Goal: Use online tool/utility: Utilize a website feature to perform a specific function

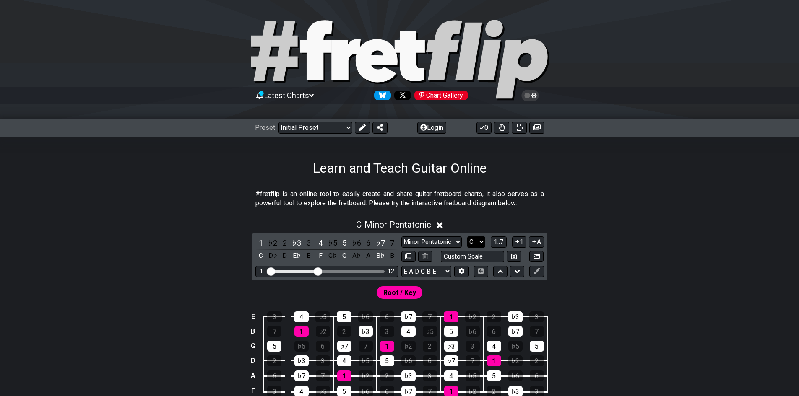
click at [483, 242] on select "A♭ A A♯ B♭ B C C♯ D♭ D D♯ E♭ E F F♯ G♭ G G♯" at bounding box center [476, 242] width 18 height 11
select select "E"
click at [467, 237] on select "A♭ A A♯ B♭ B C C♯ D♭ D D♯ E♭ E F F♯ G♭ G G♯" at bounding box center [476, 242] width 18 height 11
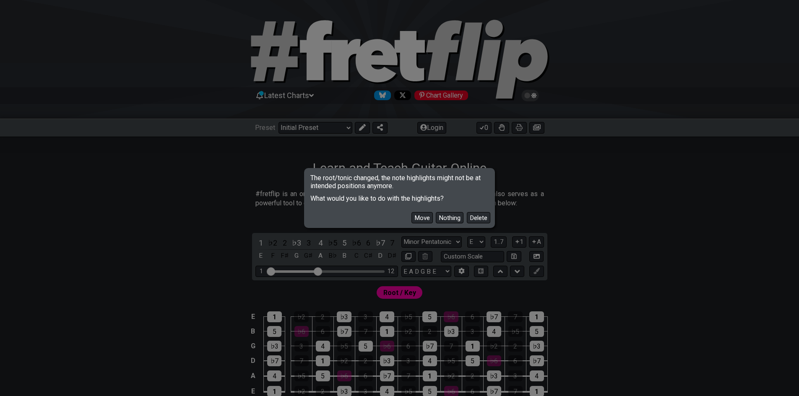
click at [417, 216] on button "Move" at bounding box center [421, 217] width 21 height 11
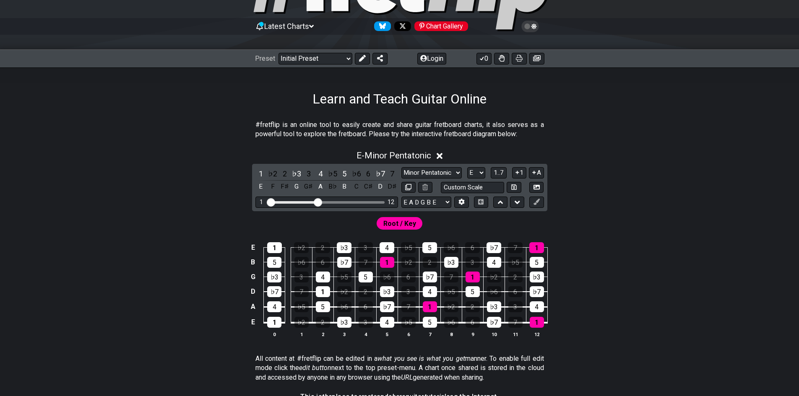
scroll to position [84, 0]
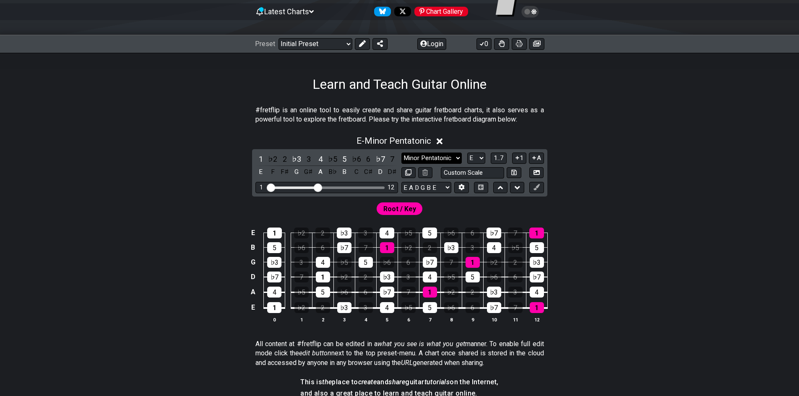
click at [427, 156] on select "Minor Pentatonic Click to edit Minor Pentatonic Major Pentatonic Minor Blues Ma…" at bounding box center [431, 158] width 60 height 11
select select "Major Pentatonic"
click at [401, 153] on select "Minor Pentatonic Click to edit Minor Pentatonic Major Pentatonic Minor Blues Ma…" at bounding box center [431, 158] width 60 height 11
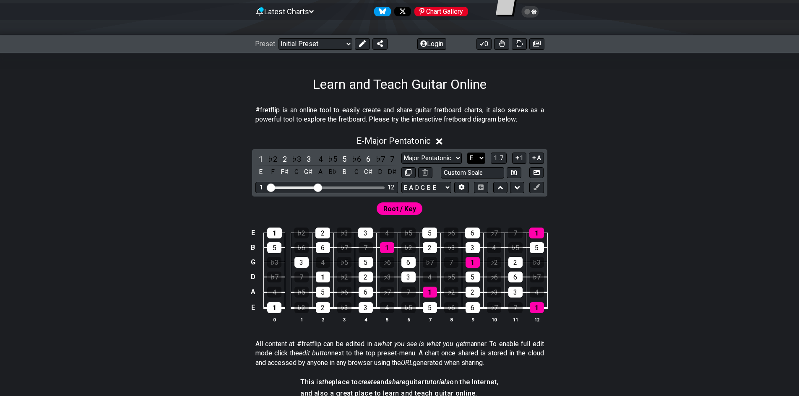
click at [480, 157] on select "A♭ A A♯ B♭ B C C♯ D♭ D D♯ E♭ E F F♯ G♭ G G♯" at bounding box center [476, 158] width 18 height 11
select select "G"
click at [467, 153] on select "A♭ A A♯ B♭ B C C♯ D♭ D D♯ E♭ E F F♯ G♭ G G♯" at bounding box center [476, 158] width 18 height 11
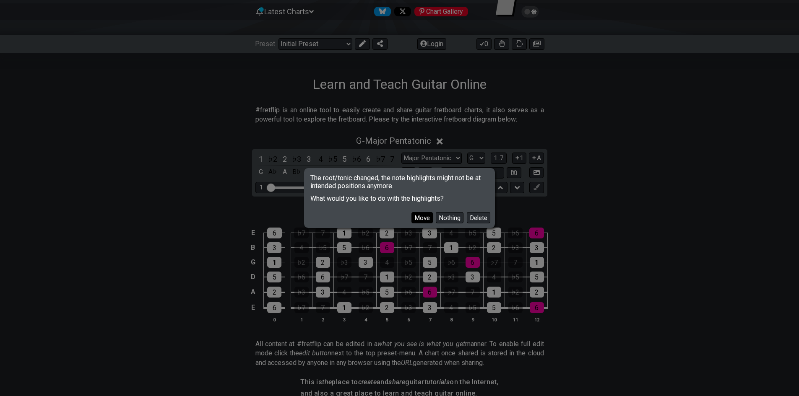
click at [423, 215] on button "Move" at bounding box center [421, 217] width 21 height 11
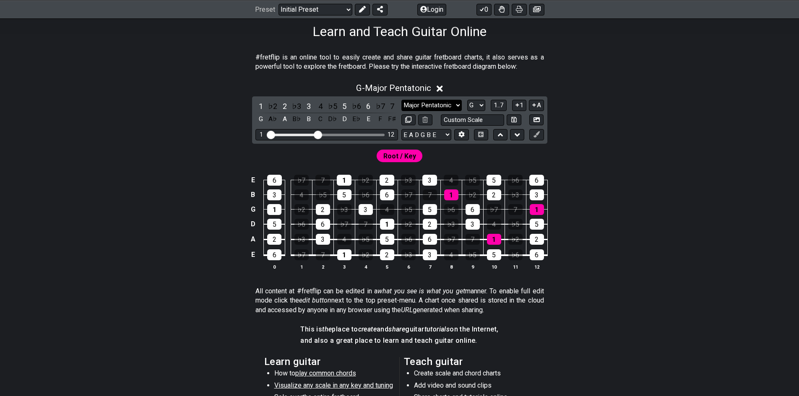
scroll to position [126, 0]
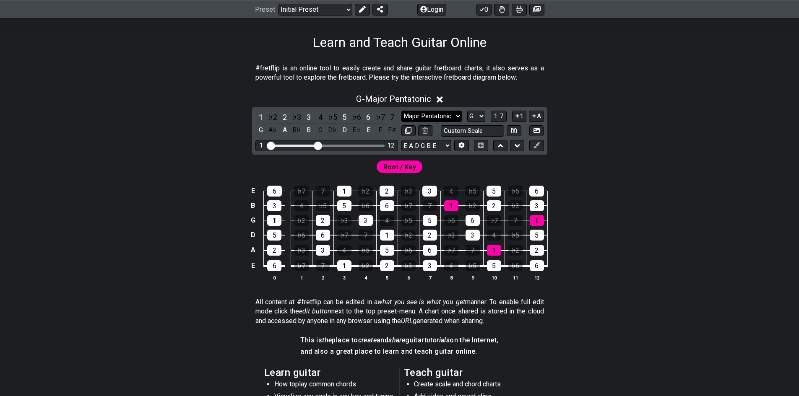
click at [450, 112] on select "Minor Pentatonic Click to edit Minor Pentatonic Major Pentatonic Minor Blues Ma…" at bounding box center [431, 116] width 60 height 11
select select "Dorian"
click at [401, 111] on select "Minor Pentatonic Click to edit Minor Pentatonic Major Pentatonic Minor Blues Ma…" at bounding box center [431, 116] width 60 height 11
